Goal: Find specific page/section: Find specific page/section

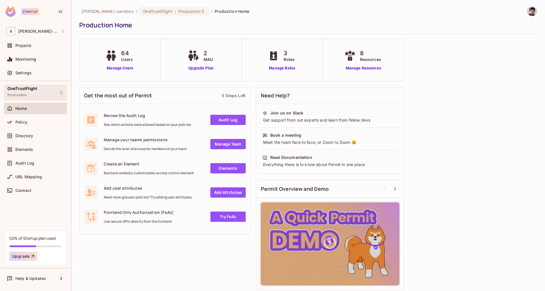
click at [32, 94] on div "OneTrustFlight Production" at bounding box center [22, 92] width 30 height 12
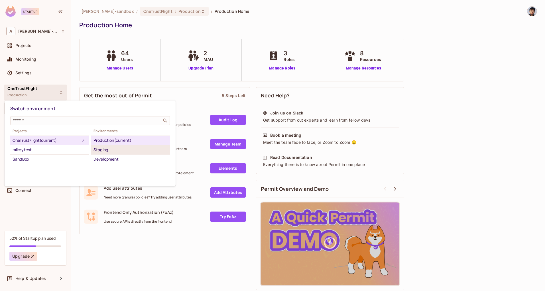
click at [105, 146] on div "Staging" at bounding box center [130, 149] width 74 height 7
